Goal: Navigation & Orientation: Find specific page/section

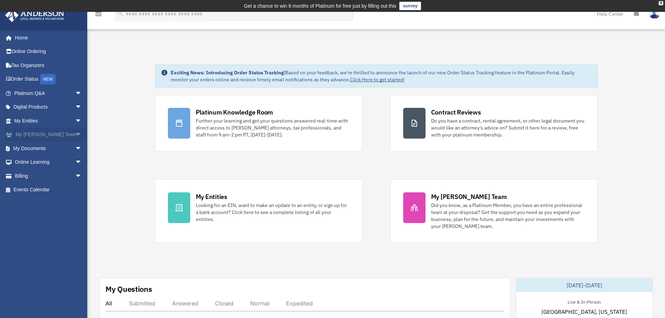
click at [36, 133] on link "My Anderson Team arrow_drop_down" at bounding box center [49, 135] width 88 height 14
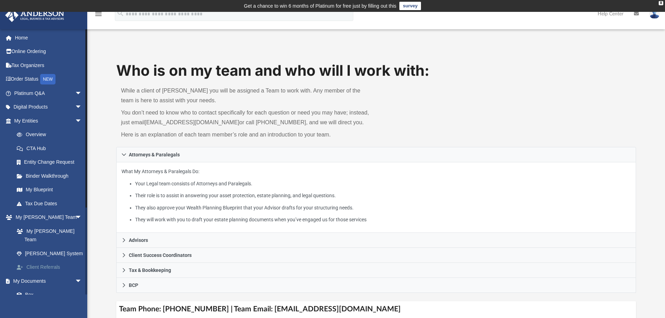
click at [31, 260] on link "Client Referrals" at bounding box center [51, 267] width 83 height 14
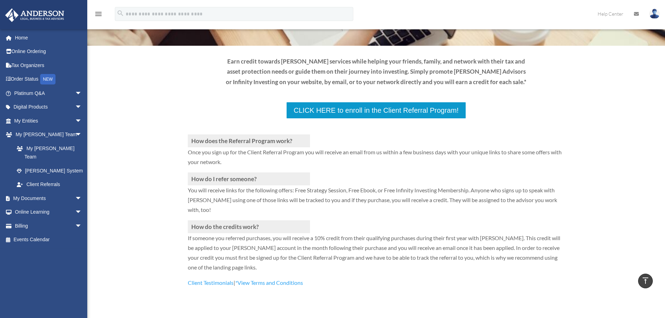
scroll to position [82, 0]
